Goal: Transaction & Acquisition: Purchase product/service

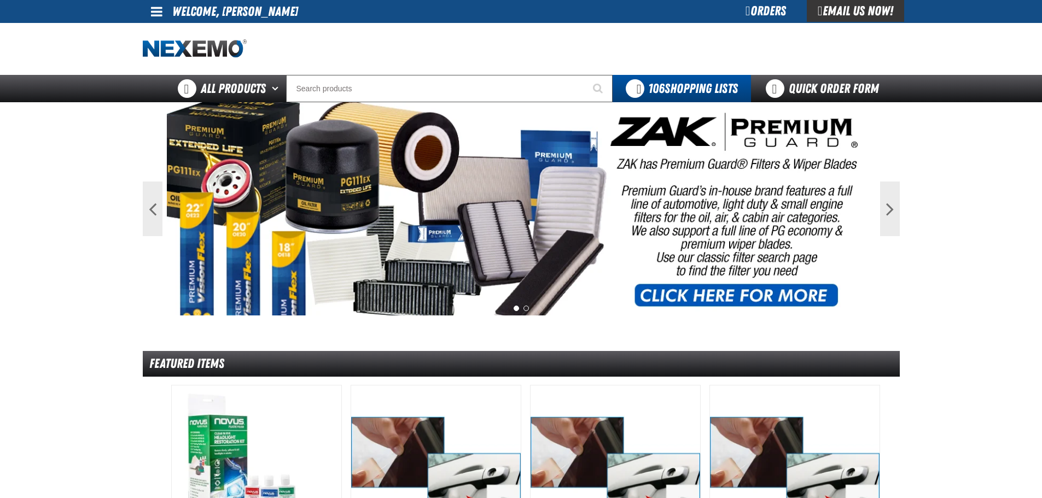
click at [763, 13] on div "Orders" at bounding box center [766, 11] width 82 height 22
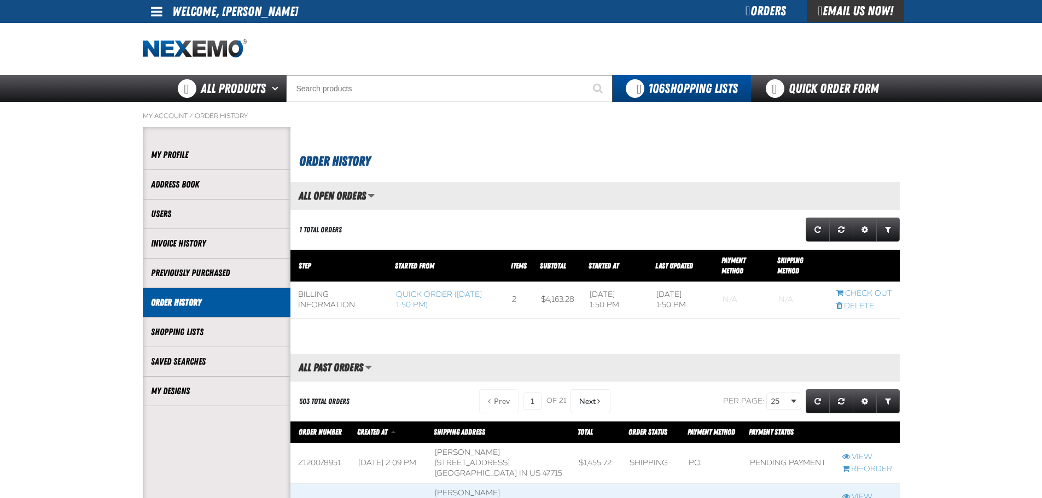
scroll to position [1, 1]
click at [806, 91] on link "Quick Order Form" at bounding box center [825, 88] width 148 height 27
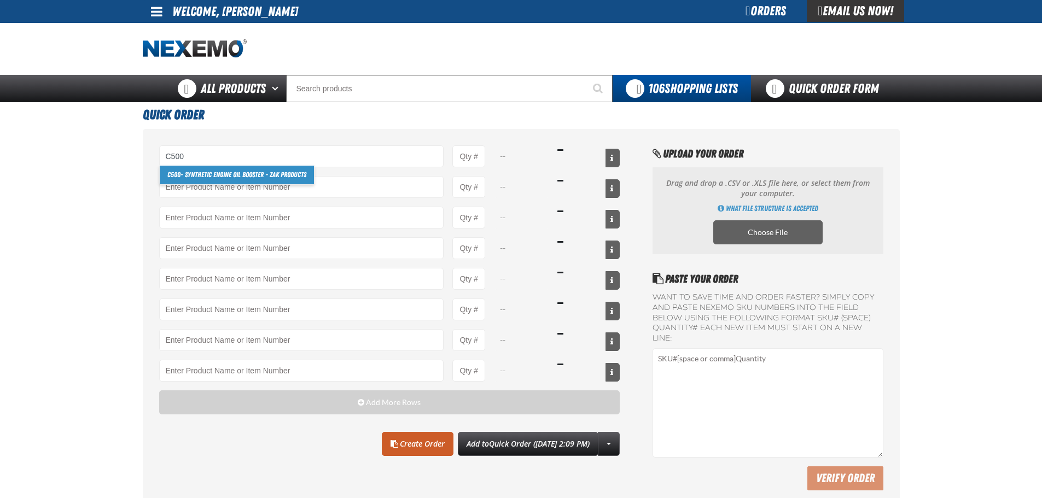
click at [206, 174] on link "C500 - Synthetic Engine Oil Booster - ZAK Products" at bounding box center [237, 175] width 154 height 19
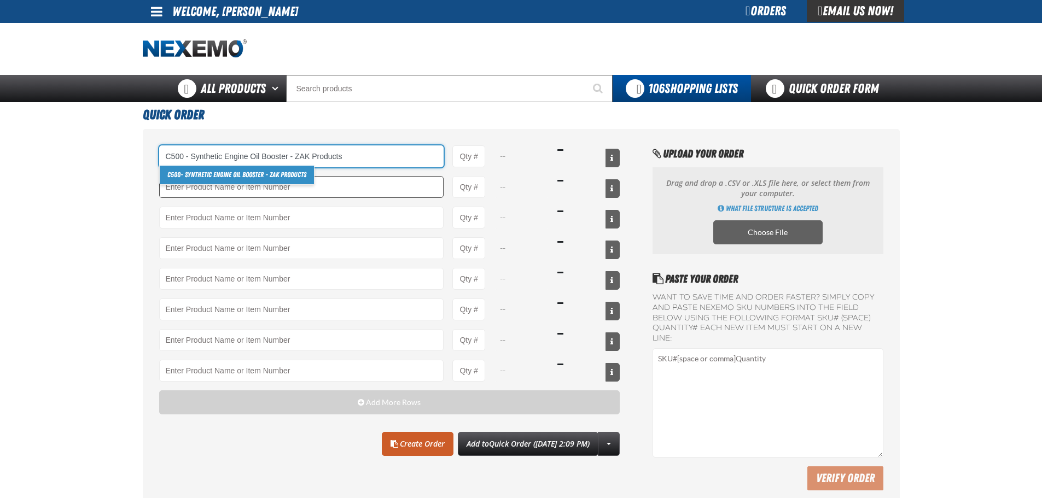
type input "C500 - Synthetic Engine Oil Booster - ZAK Products"
type input "1"
select select "bottle"
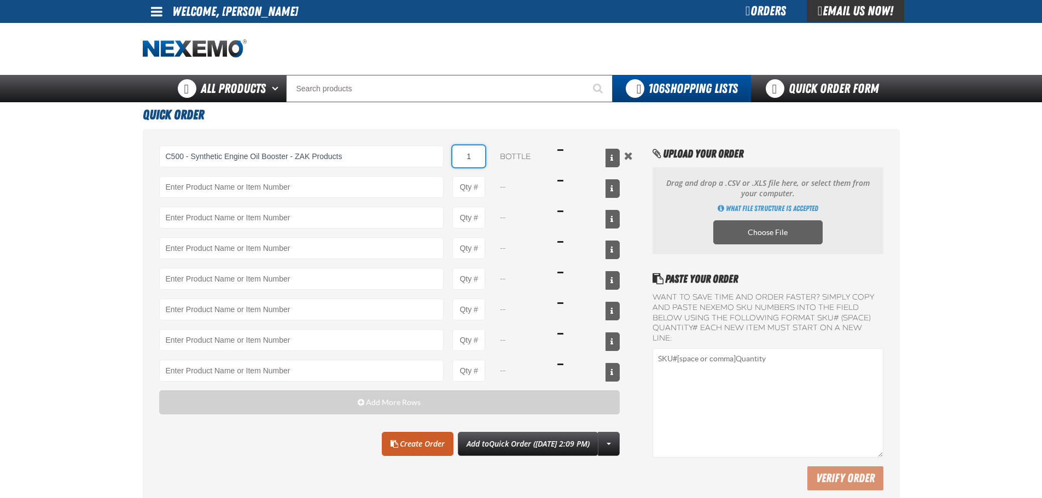
click at [484, 154] on input "1" at bounding box center [468, 157] width 33 height 22
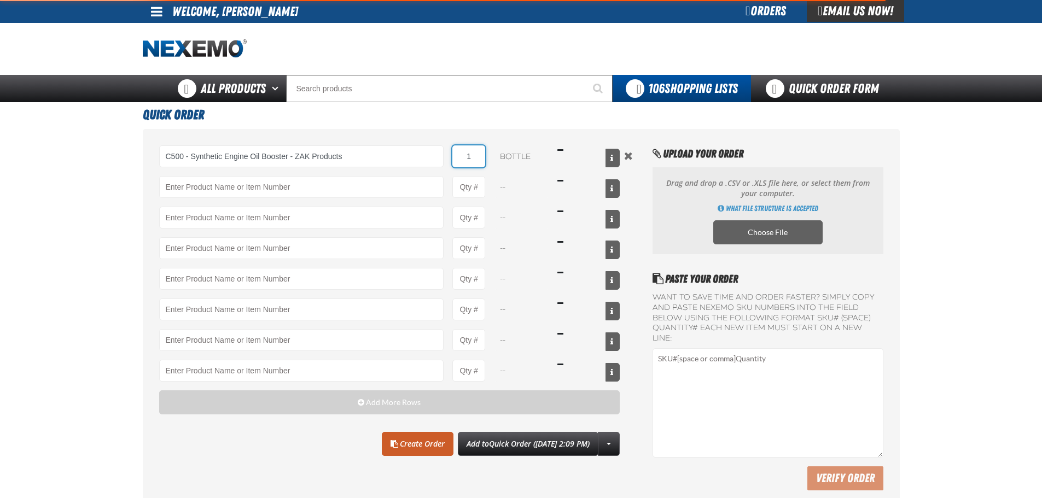
type input "C500 - Synthetic Engine Oil Booster - ZAK Products"
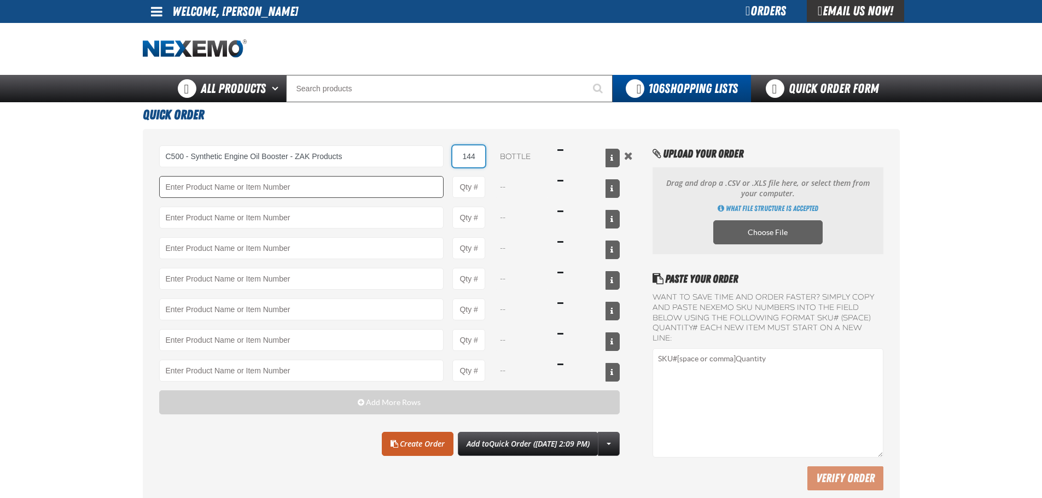
type input "144"
click at [252, 183] on input "Product" at bounding box center [301, 187] width 285 height 22
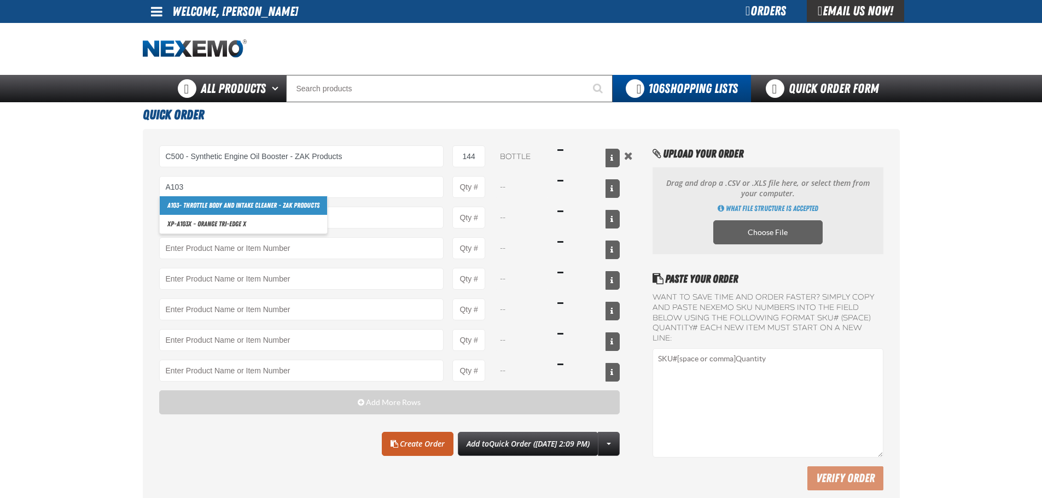
click at [240, 205] on link "A103 - Throttle Body and Intake Cleaner - ZAK Products" at bounding box center [243, 205] width 167 height 19
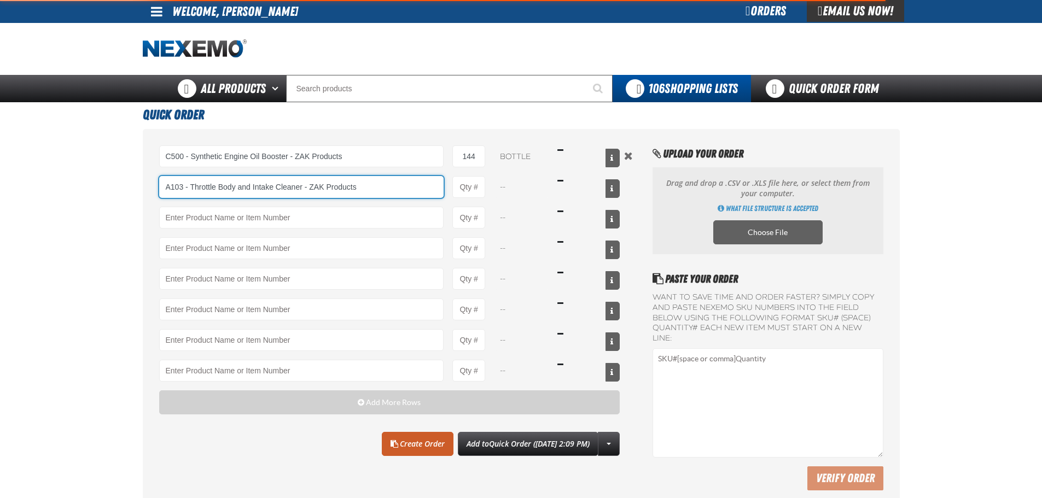
type input "A103 - Throttle Body and Intake Cleaner - ZAK Products"
type input "1"
select select "can"
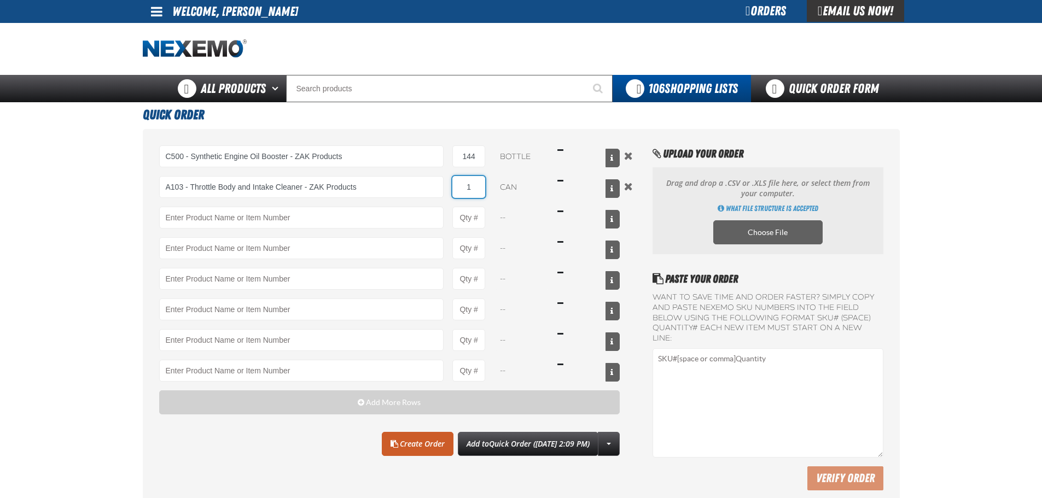
click at [480, 188] on input "1" at bounding box center [468, 187] width 33 height 22
type input "A103 - Throttle Body and Intake Cleaner - ZAK Products"
type input "24"
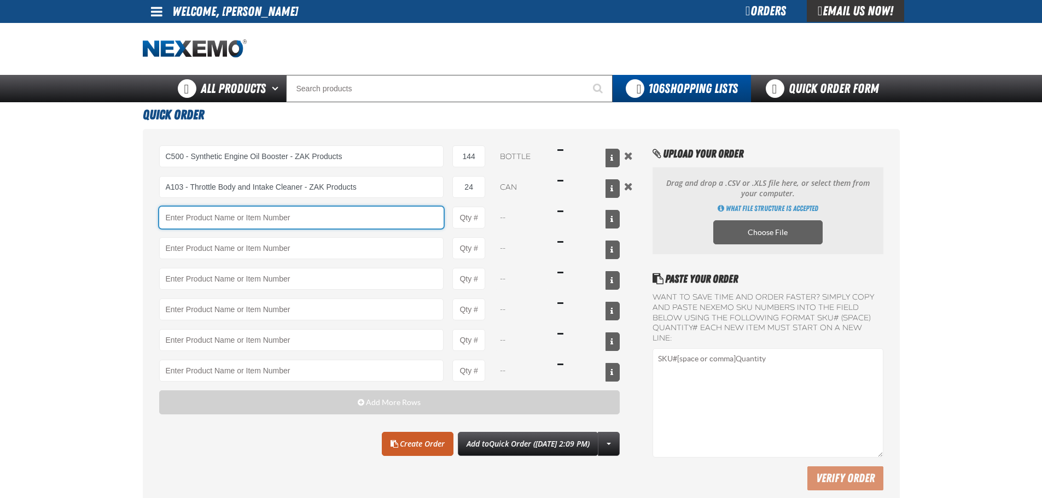
click at [223, 220] on input "Product" at bounding box center [301, 218] width 285 height 22
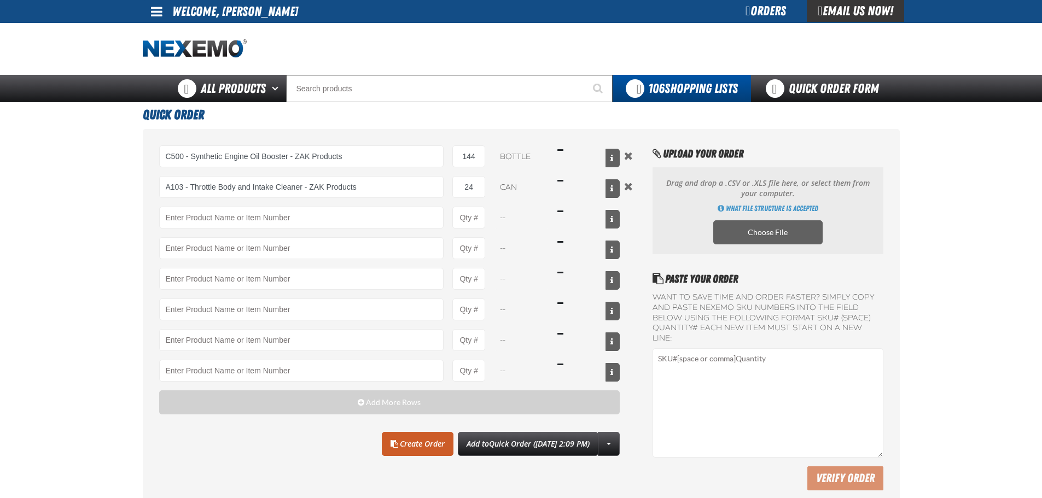
click at [74, 248] on main "Quick Order C500 - Synthetic Engine Oil Booster - ZAK Products C500 - Synthetic…" at bounding box center [521, 307] width 1042 height 410
